Goal: Information Seeking & Learning: Learn about a topic

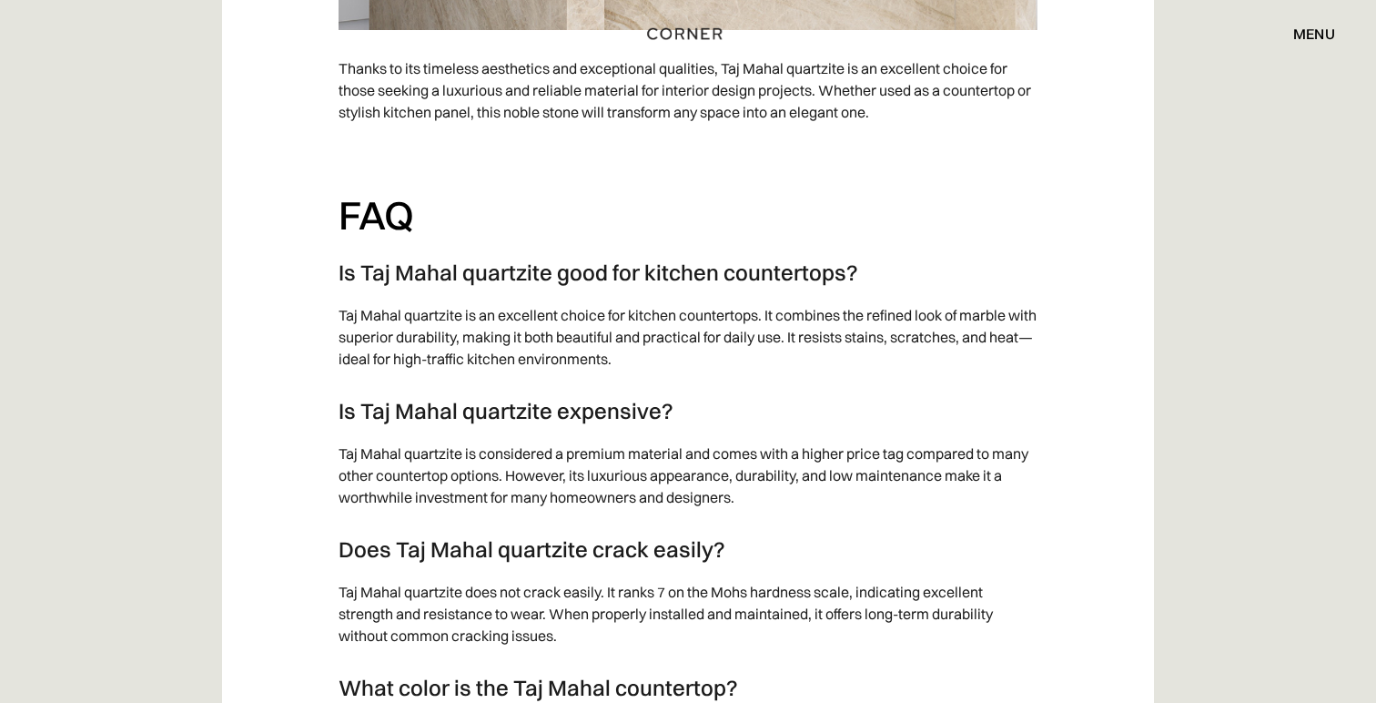
scroll to position [4786, 0]
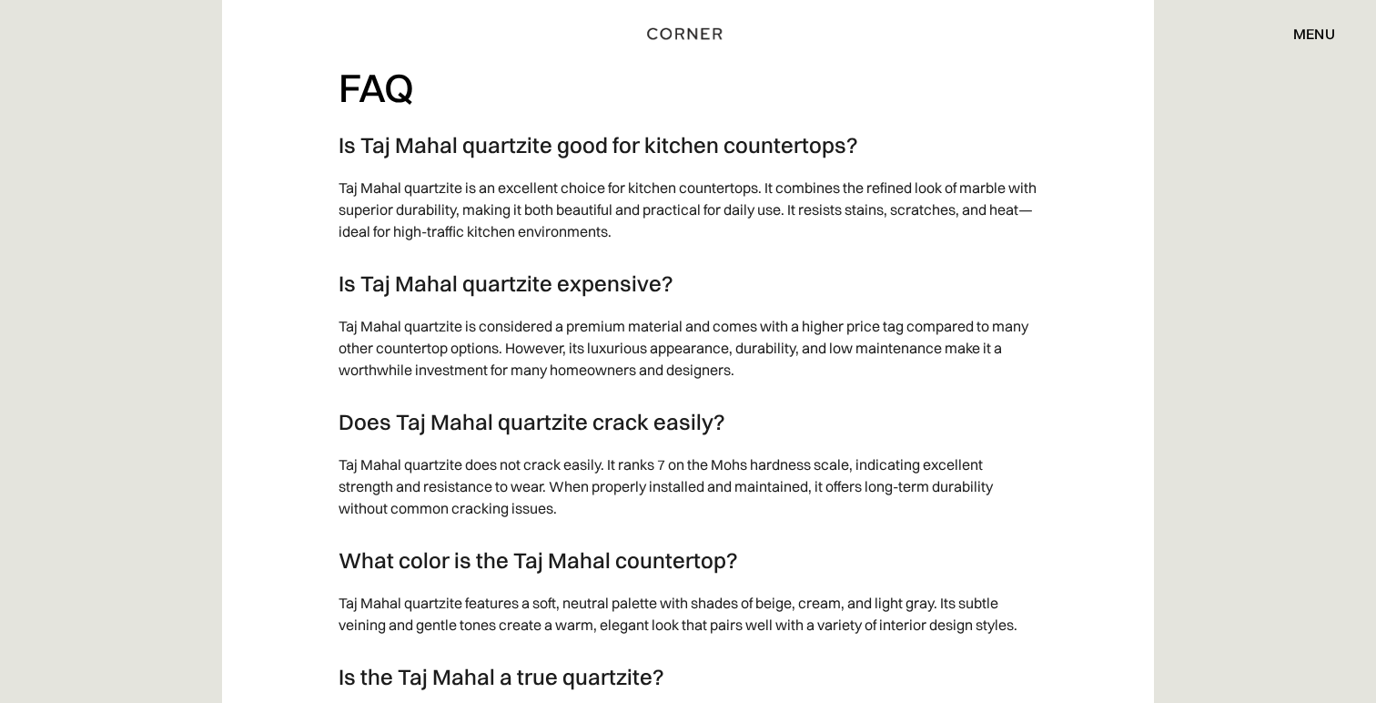
drag, startPoint x: 380, startPoint y: 468, endPoint x: 481, endPoint y: 468, distance: 101.9
click at [465, 468] on p "Taj Mahal quartzite does not crack easily. It ranks 7 on the Mohs hardness scal…" at bounding box center [688, 486] width 699 height 84
drag, startPoint x: 552, startPoint y: 468, endPoint x: 686, endPoint y: 468, distance: 133.8
click at [686, 468] on p "Taj Mahal quartzite does not crack easily. It ranks 7 on the Mohs hardness scal…" at bounding box center [688, 486] width 699 height 84
click at [694, 468] on p "Taj Mahal quartzite does not crack easily. It ranks 7 on the Mohs hardness scal…" at bounding box center [688, 486] width 699 height 84
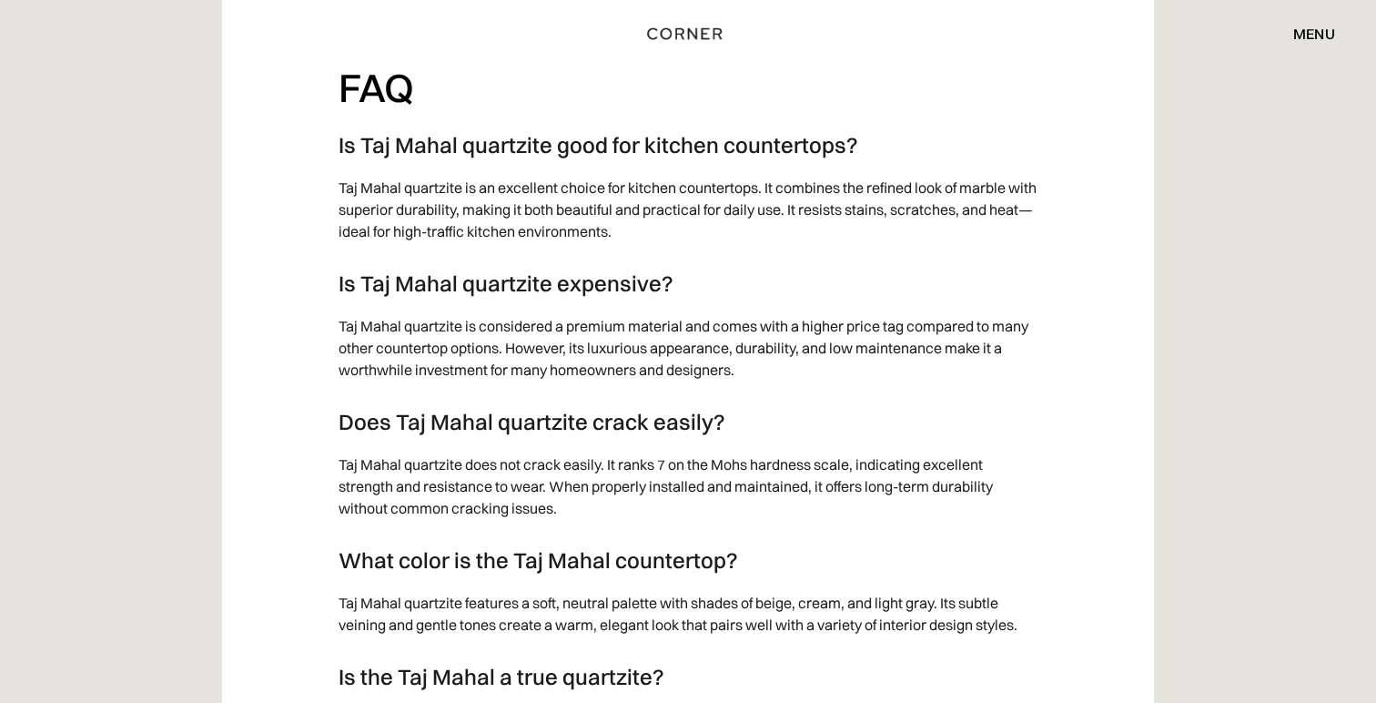
drag, startPoint x: 549, startPoint y: 466, endPoint x: 649, endPoint y: 466, distance: 100.1
click at [647, 466] on p "Taj Mahal quartzite does not crack easily. It ranks 7 on the Mohs hardness scal…" at bounding box center [688, 486] width 699 height 84
drag, startPoint x: 664, startPoint y: 466, endPoint x: 815, endPoint y: 466, distance: 150.2
click at [815, 466] on p "Taj Mahal quartzite does not crack easily. It ranks 7 on the Mohs hardness scal…" at bounding box center [688, 486] width 699 height 84
click at [819, 465] on p "Taj Mahal quartzite does not crack easily. It ranks 7 on the Mohs hardness scal…" at bounding box center [688, 486] width 699 height 84
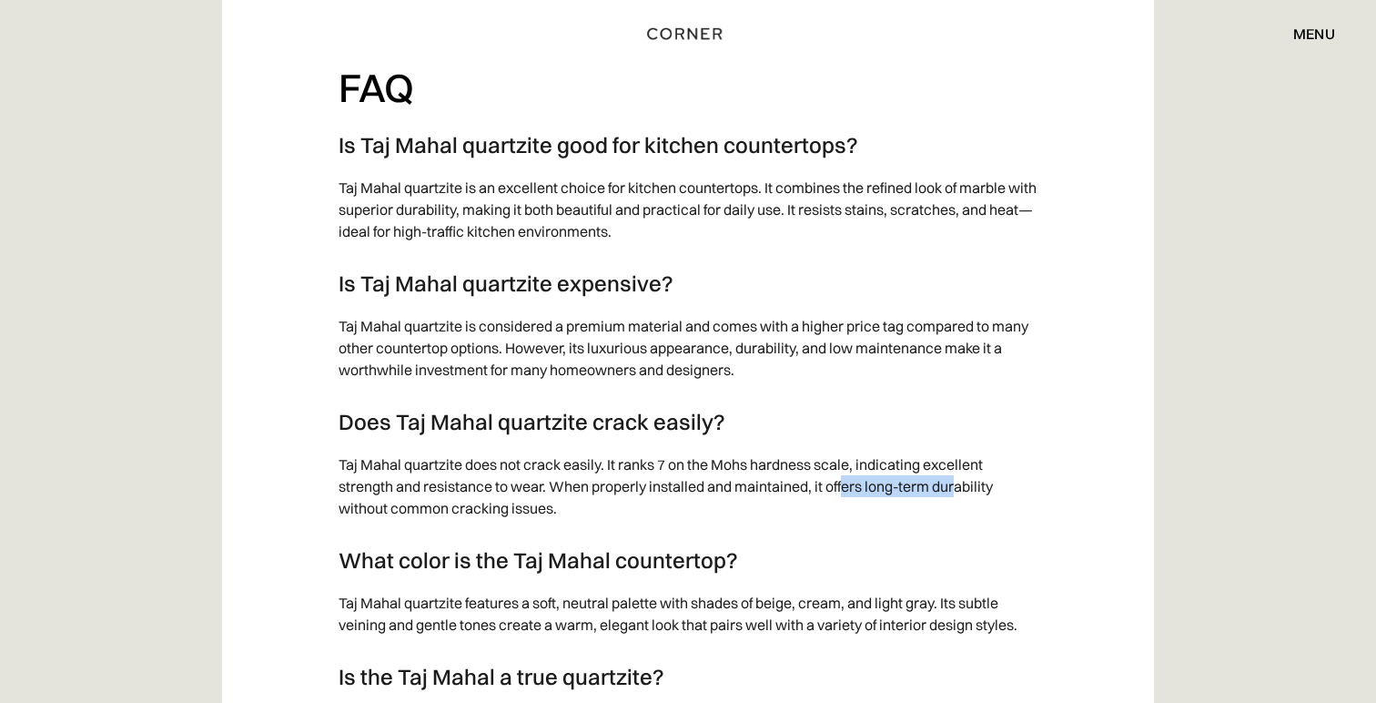
drag, startPoint x: 846, startPoint y: 465, endPoint x: 957, endPoint y: 465, distance: 111.0
click at [957, 465] on p "Taj Mahal quartzite does not crack easily. It ranks 7 on the Mohs hardness scal…" at bounding box center [688, 486] width 699 height 84
drag, startPoint x: 371, startPoint y: 485, endPoint x: 510, endPoint y: 485, distance: 138.3
click at [510, 485] on p "Taj Mahal quartzite does not crack easily. It ranks 7 on the Mohs hardness scal…" at bounding box center [688, 486] width 699 height 84
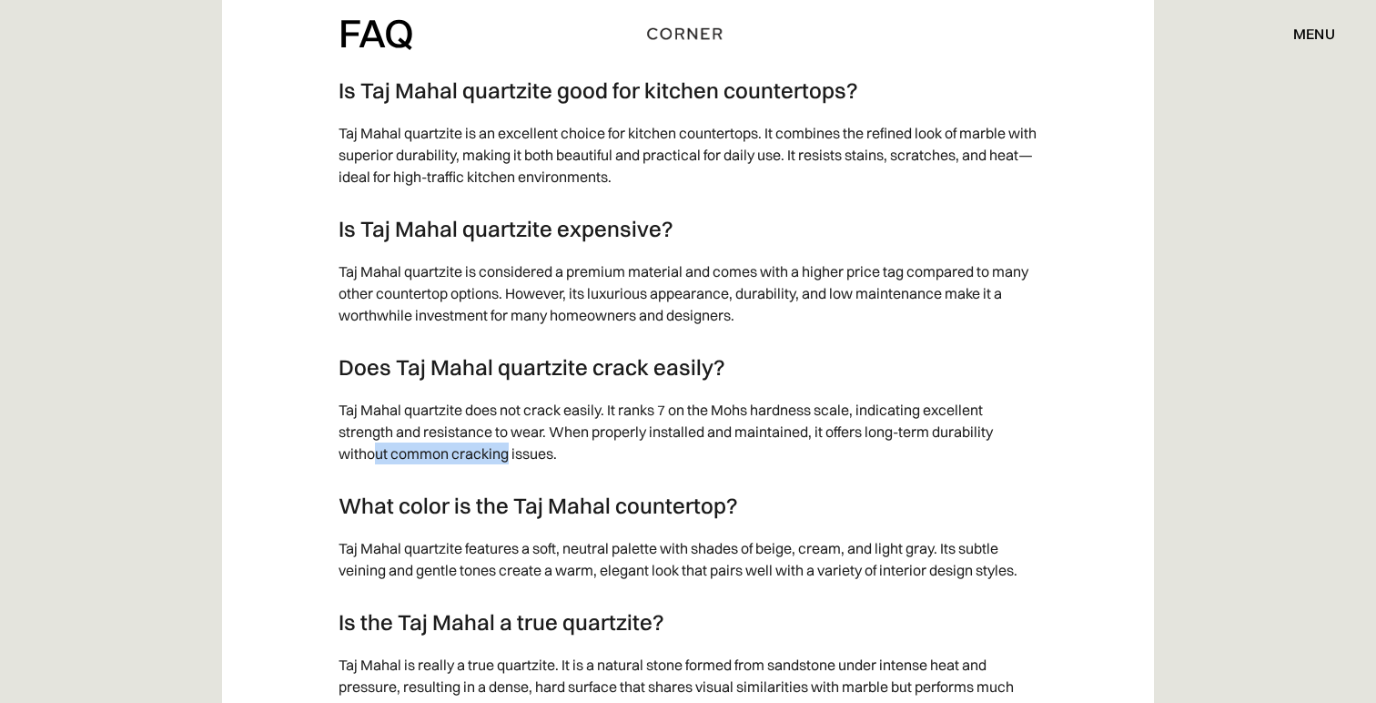
scroll to position [4805, 0]
